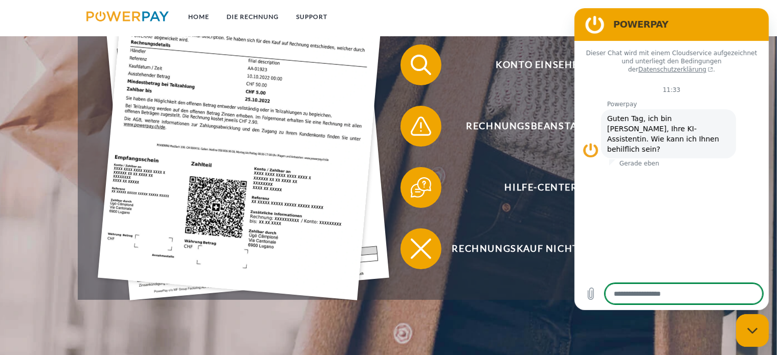
scroll to position [170, 0]
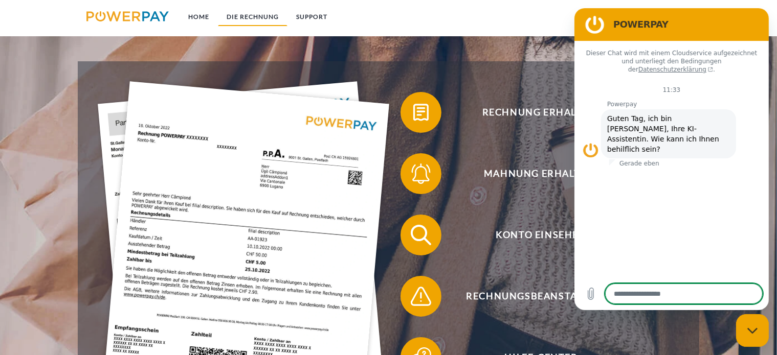
click at [246, 14] on link "DIE RECHNUNG" at bounding box center [253, 17] width 70 height 18
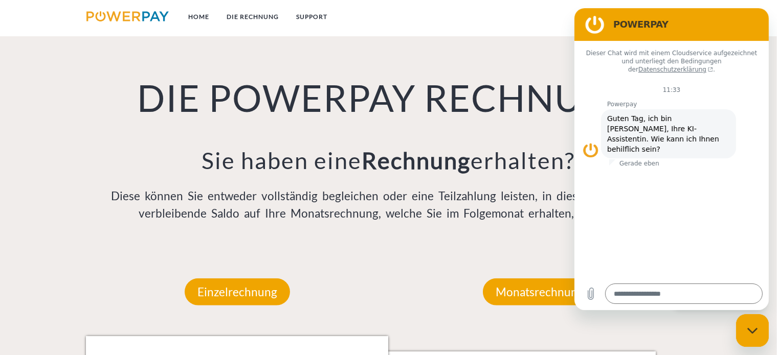
scroll to position [881, 0]
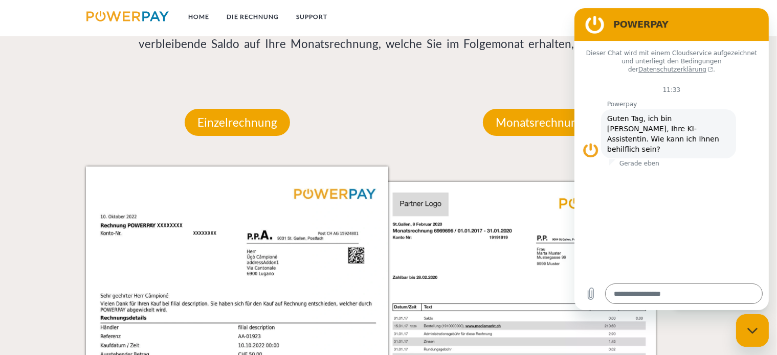
click at [685, 194] on div "Dieser Chat wird mit einem Cloudservice aufgezeichnet und unterliegt den Beding…" at bounding box center [671, 159] width 194 height 237
click at [736, 22] on h2 "POWERPAY" at bounding box center [685, 24] width 145 height 12
click at [598, 22] on figure at bounding box center [594, 24] width 20 height 20
click at [644, 22] on h2 "POWERPAY" at bounding box center [685, 24] width 145 height 12
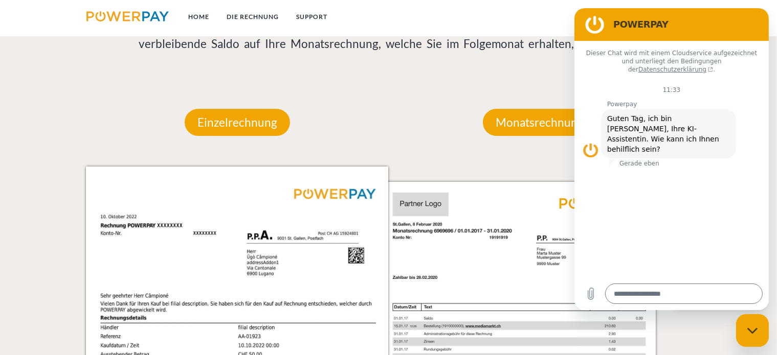
scroll to position [712, 0]
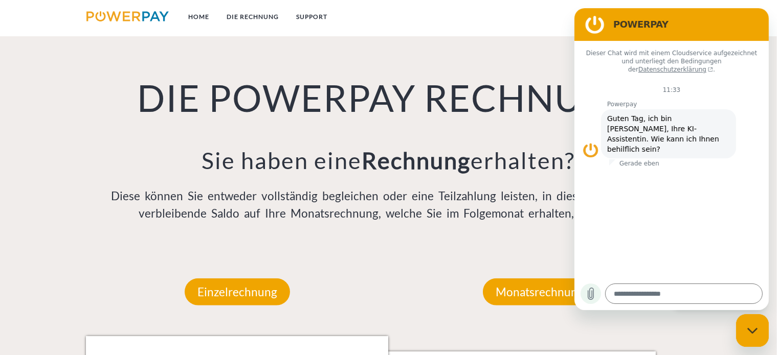
click at [586, 296] on icon "Datei hochladen" at bounding box center [590, 294] width 12 height 12
click at [753, 330] on icon "Messaging-Fenster schließen" at bounding box center [751, 330] width 10 height 6
type textarea "*"
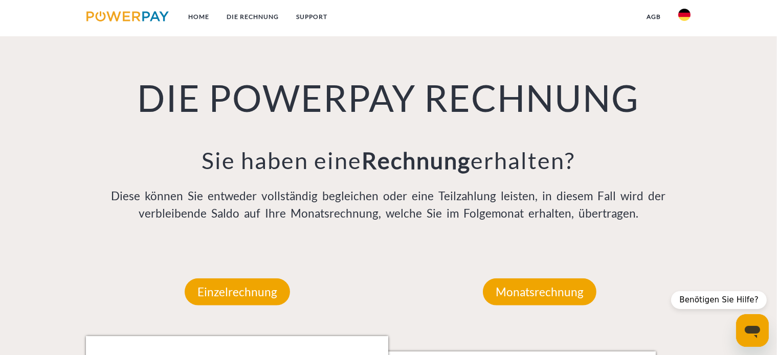
scroll to position [881, 0]
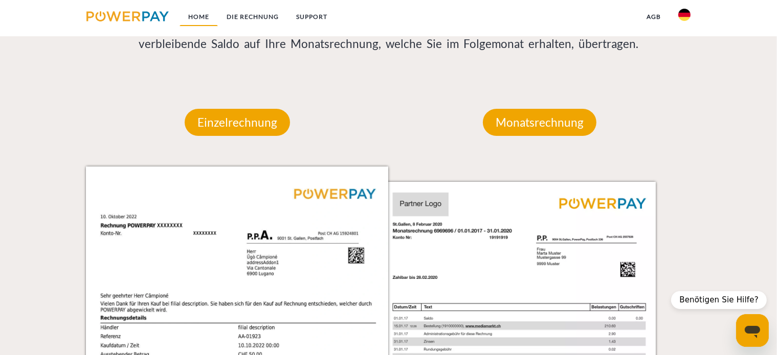
click at [213, 15] on link "Home" at bounding box center [198, 17] width 38 height 18
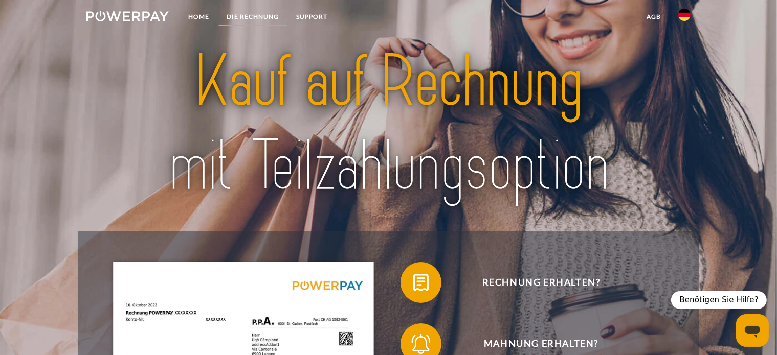
click at [253, 13] on link "DIE RECHNUNG" at bounding box center [253, 17] width 70 height 18
click at [311, 18] on link "SUPPORT" at bounding box center [311, 17] width 49 height 18
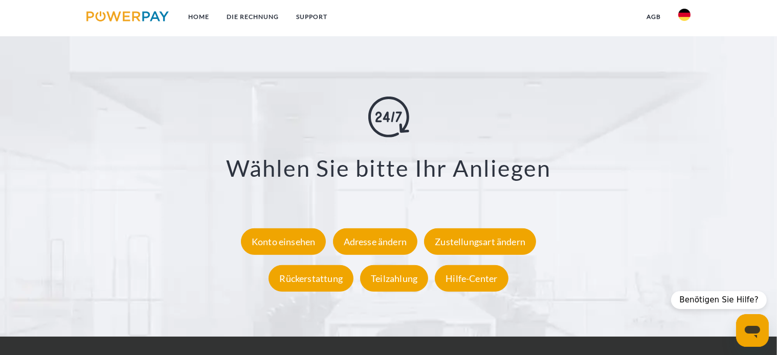
scroll to position [962, 0]
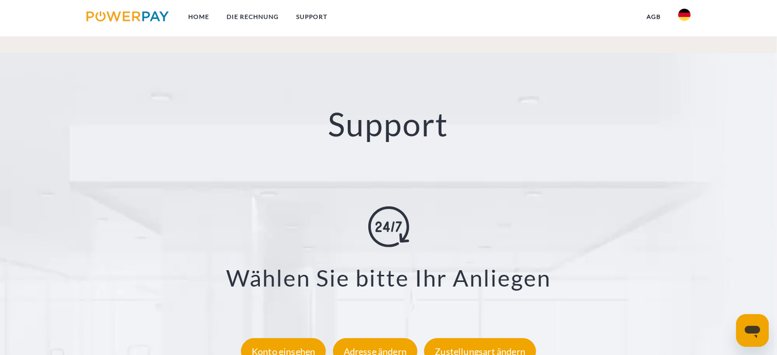
scroll to position [1984, 0]
